Goal: Transaction & Acquisition: Purchase product/service

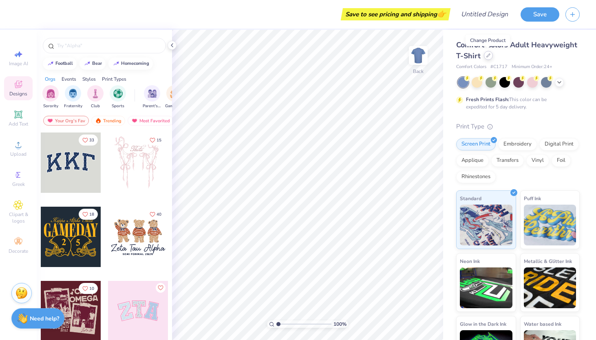
click at [488, 55] on icon at bounding box center [488, 55] width 3 height 3
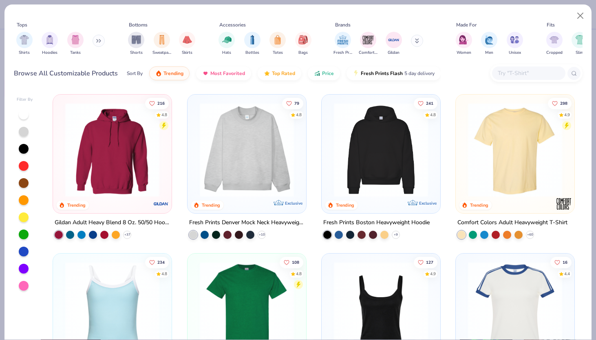
click at [526, 78] on input "text" at bounding box center [528, 73] width 63 height 9
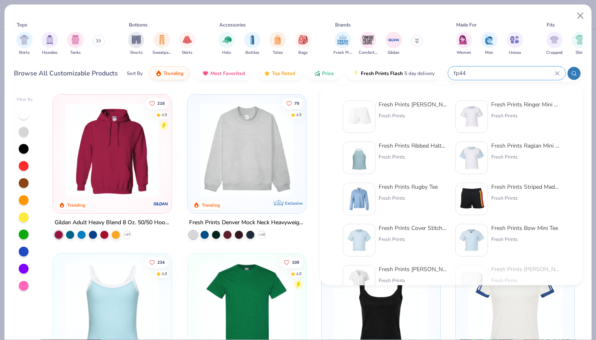
type input "fp44"
click at [385, 122] on div "Fresh Prints [PERSON_NAME] Shorts Fresh Prints" at bounding box center [413, 116] width 69 height 33
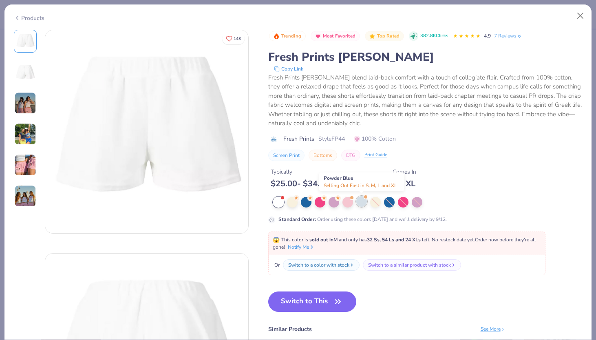
click at [364, 204] on div at bounding box center [361, 201] width 11 height 11
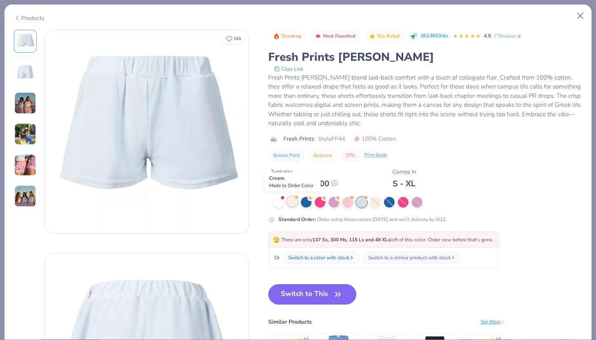
click at [291, 201] on div at bounding box center [292, 201] width 11 height 11
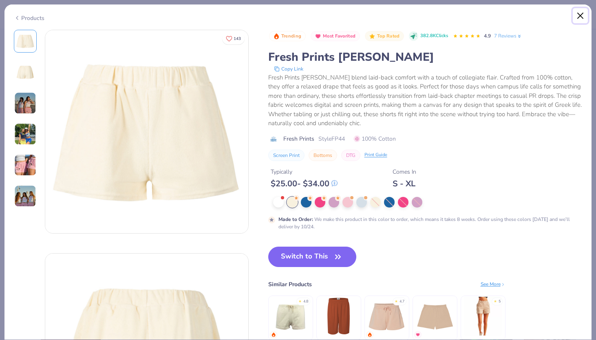
click at [577, 13] on button "Close" at bounding box center [580, 15] width 15 height 15
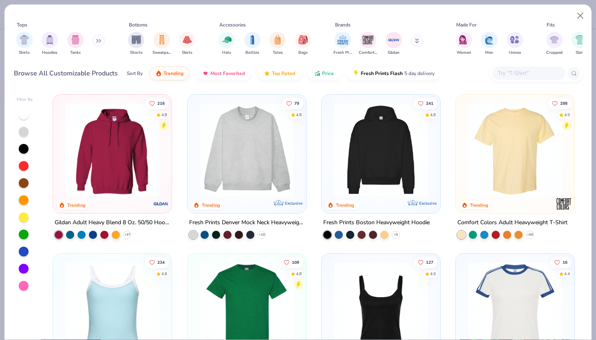
click at [508, 79] on div at bounding box center [528, 72] width 73 height 13
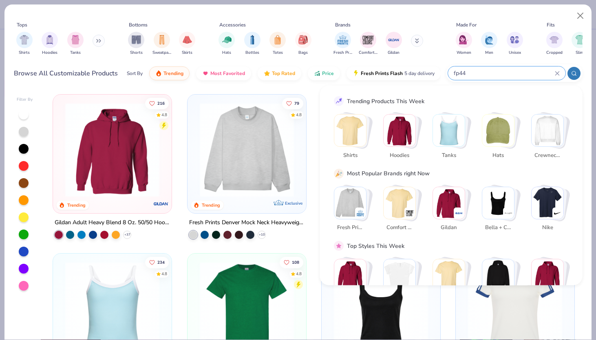
type input "fp44"
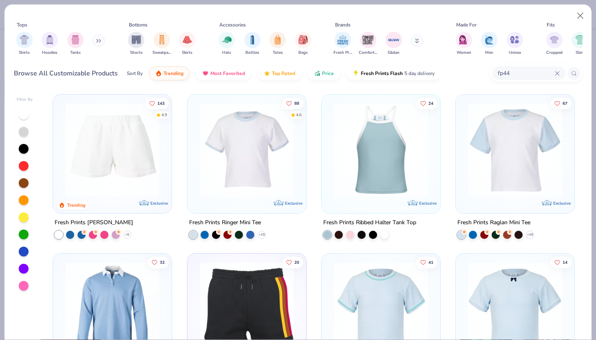
click at [128, 172] on img at bounding box center [112, 150] width 102 height 94
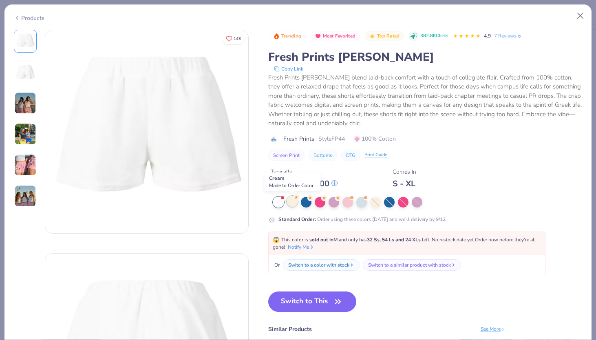
click at [296, 200] on circle at bounding box center [297, 198] width 6 height 6
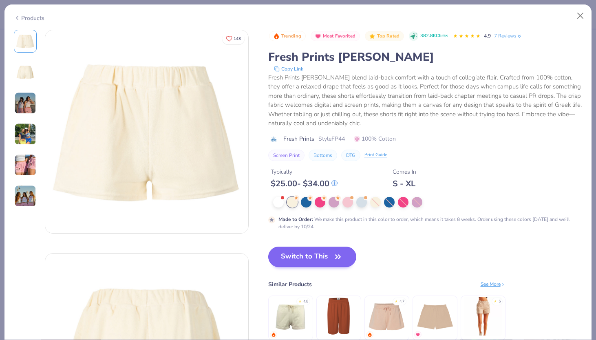
click at [309, 250] on button "Switch to This" at bounding box center [312, 257] width 88 height 20
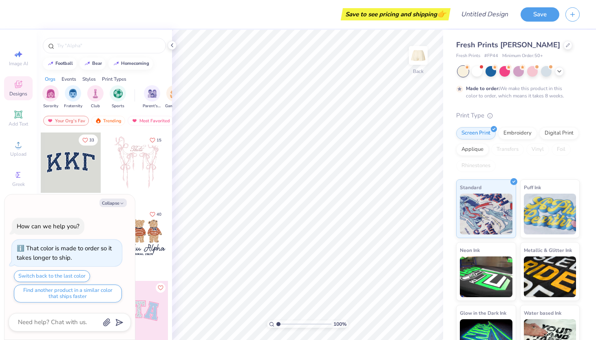
type textarea "x"
